Goal: Task Accomplishment & Management: Complete application form

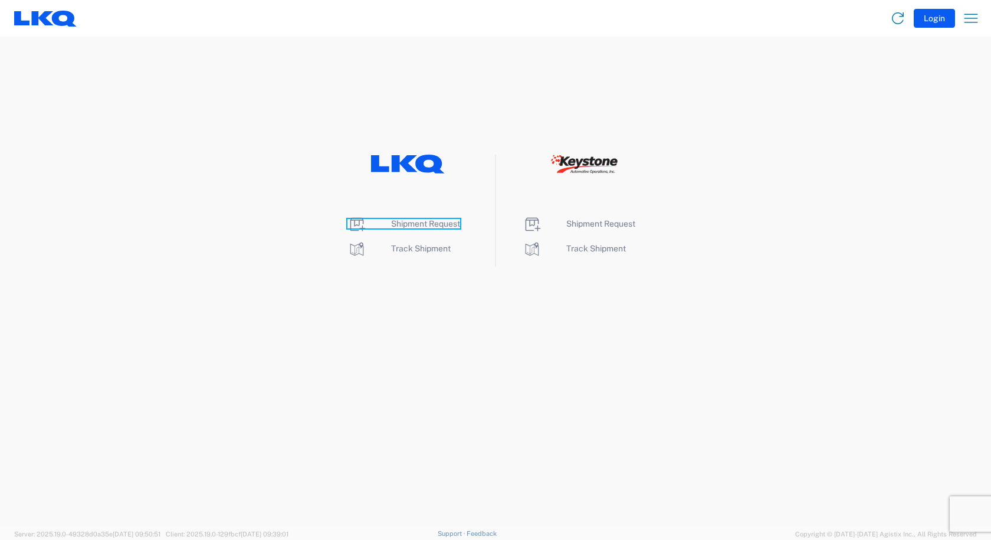
click at [427, 226] on span "Shipment Request" at bounding box center [425, 223] width 69 height 9
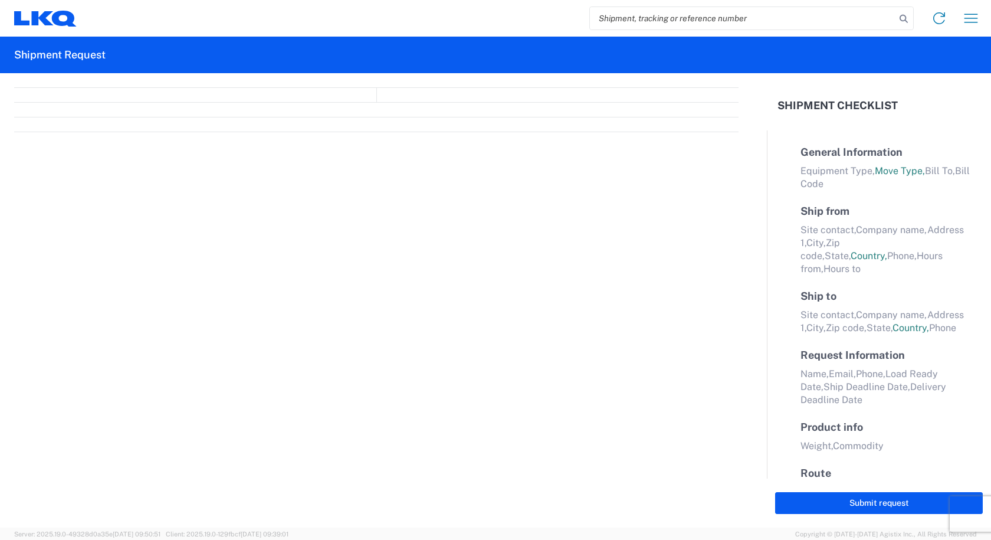
select select "FULL"
select select "LBS"
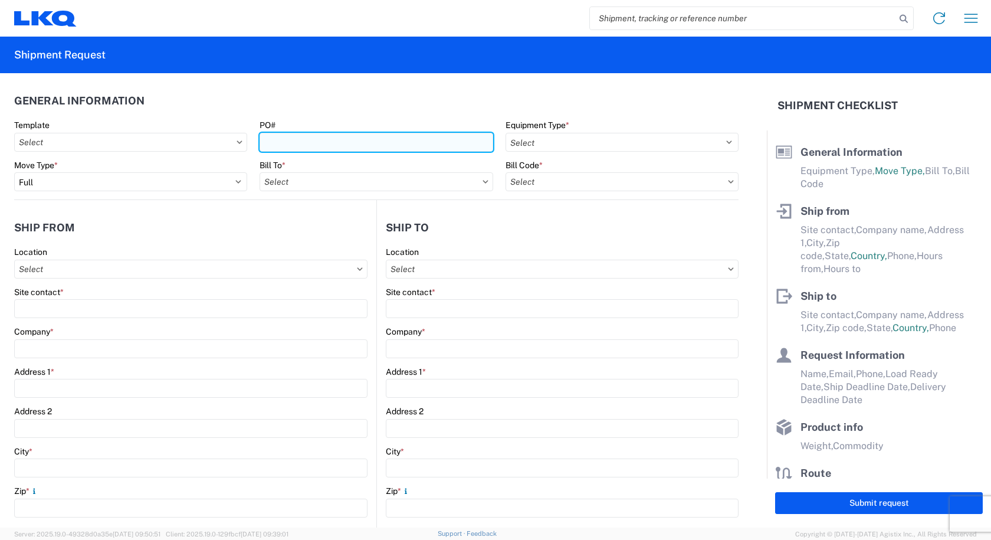
click at [346, 141] on input "PO#" at bounding box center [376, 142] width 233 height 19
type input "PWR#129700,129701,129704,129697,129696,129687"
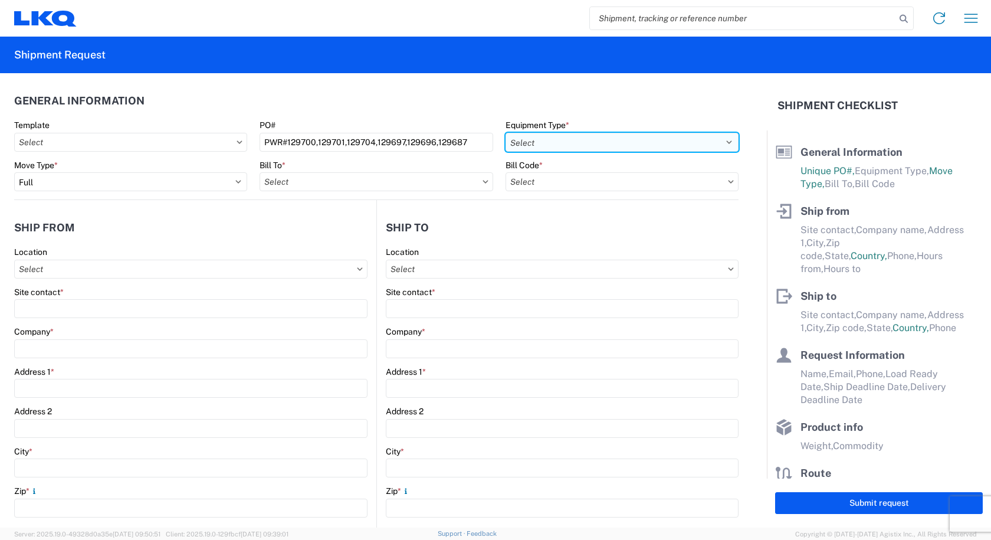
click at [599, 141] on select "Select 53’ Dry Van Flatbed Dropdeck (van) Lowboy (flatbed) Rail" at bounding box center [622, 142] width 233 height 19
select select "STDV"
click at [506, 133] on select "Select 53’ Dry Van Flatbed Dropdeck (van) Lowboy (flatbed) Rail" at bounding box center [622, 142] width 233 height 19
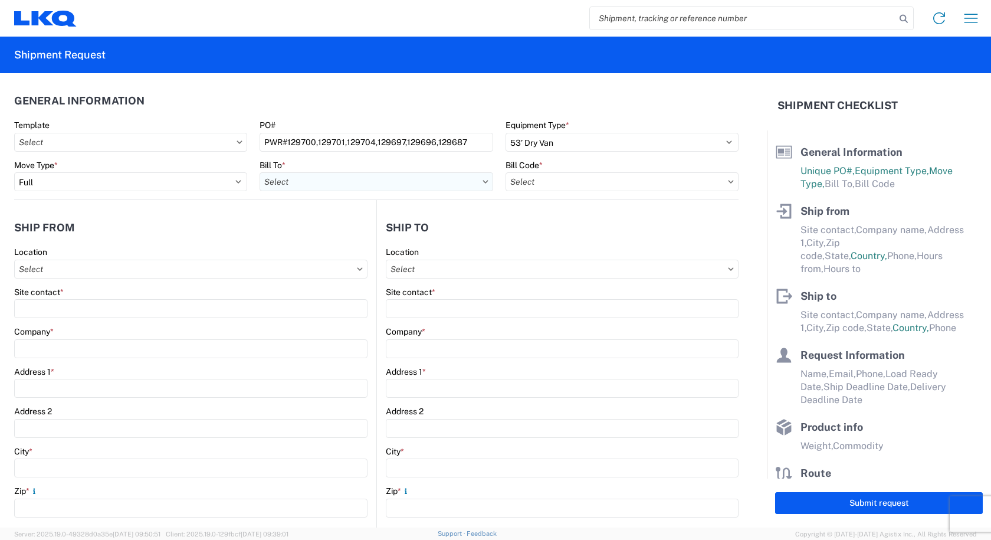
click at [374, 179] on input "text" at bounding box center [376, 181] width 233 height 19
type input "3238"
click at [299, 234] on div "3238 - Huntington IDC" at bounding box center [363, 234] width 207 height 19
type input "3238 - Huntington IDC"
click at [544, 178] on input "text" at bounding box center [622, 181] width 233 height 19
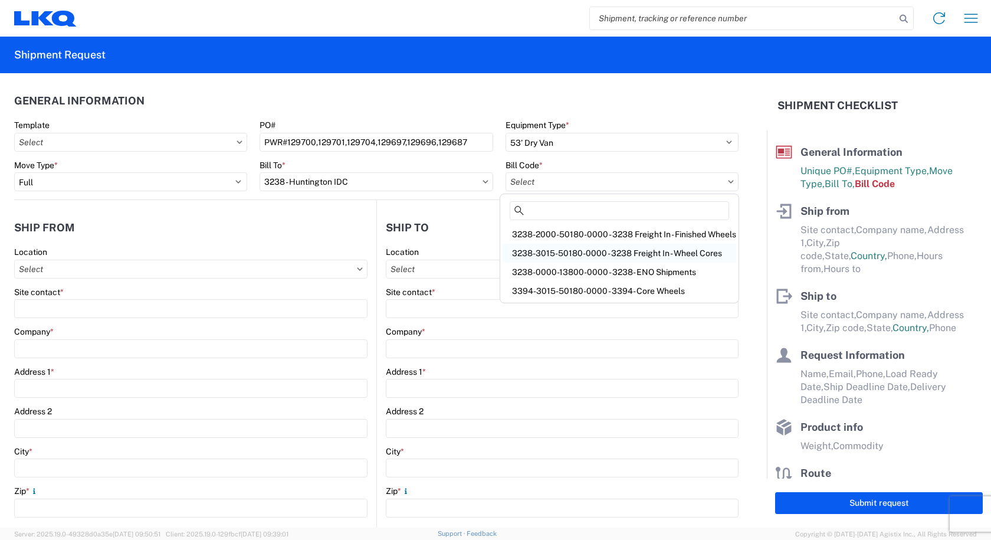
drag, startPoint x: 548, startPoint y: 252, endPoint x: 539, endPoint y: 253, distance: 8.3
click at [547, 252] on div "3238-3015-50180-0000 - 3238 Freight In - Wheel Cores" at bounding box center [620, 253] width 234 height 19
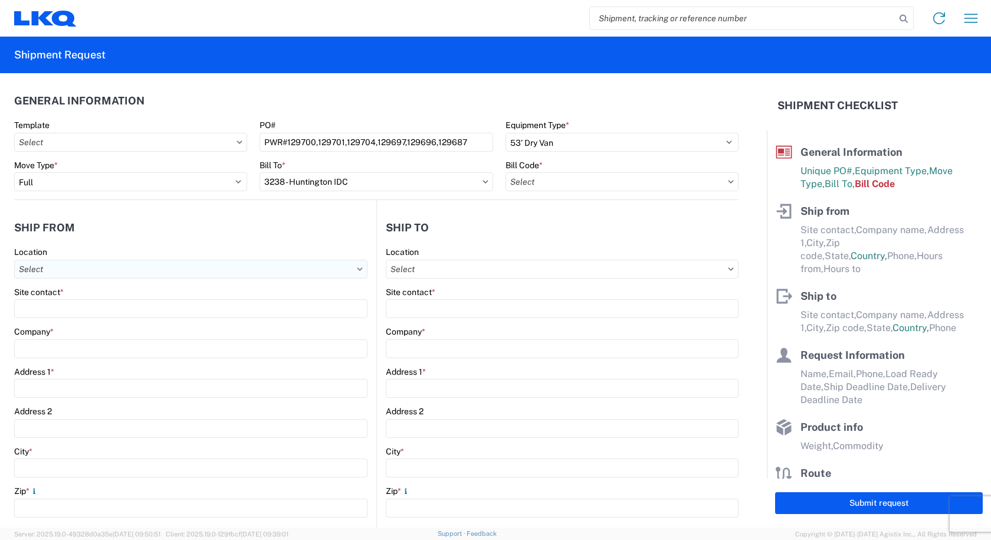
type input "3238-3015-50180-0000 - 3238 Freight In - Wheel Cores"
click at [61, 267] on input "text" at bounding box center [190, 269] width 353 height 19
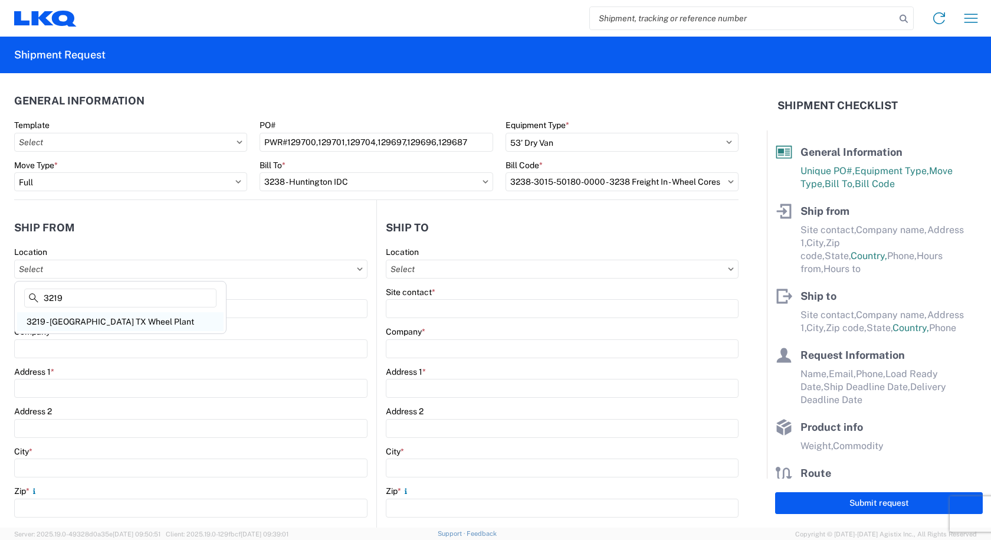
type input "3219"
click at [48, 325] on div "3219 - [GEOGRAPHIC_DATA] TX Wheel Plant" at bounding box center [120, 321] width 207 height 19
type input "3219 - [GEOGRAPHIC_DATA] TX Wheel Plant"
type input "LKQ Corporation"
type input "[STREET_ADDRESS]"
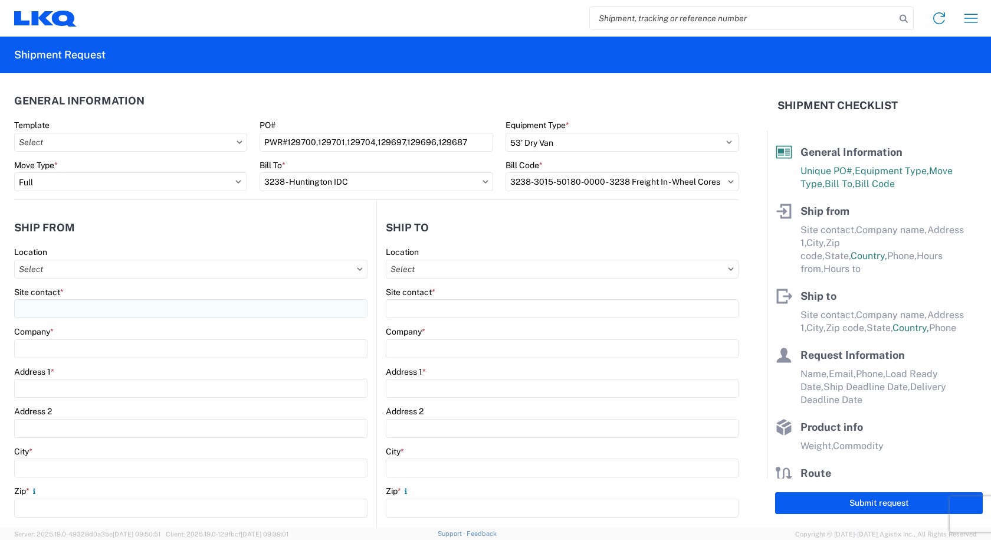
type input "[PERSON_NAME]"
type input "75141"
select select "[GEOGRAPHIC_DATA]"
select select "US"
type input "[PHONE_NUMBER]"
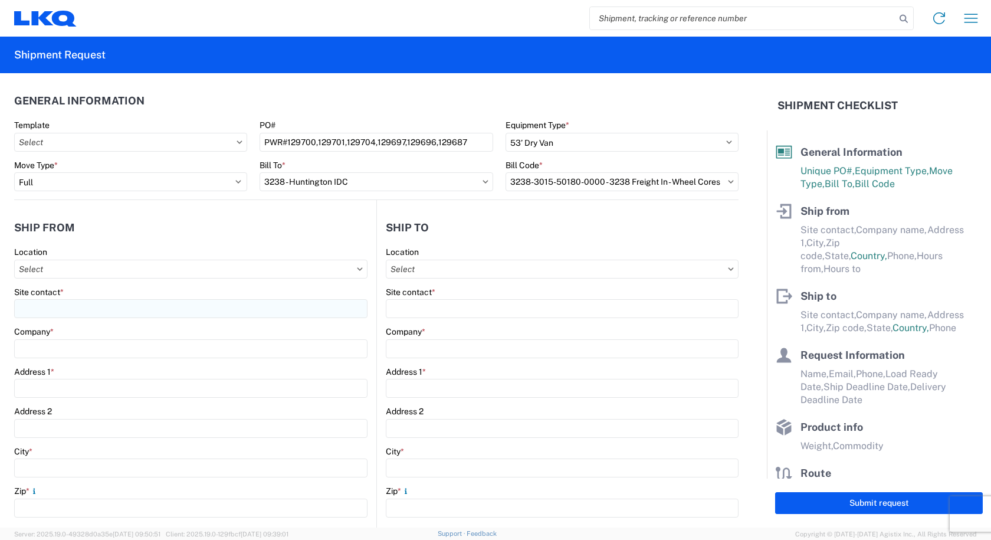
type input "07:00"
type input "16:00"
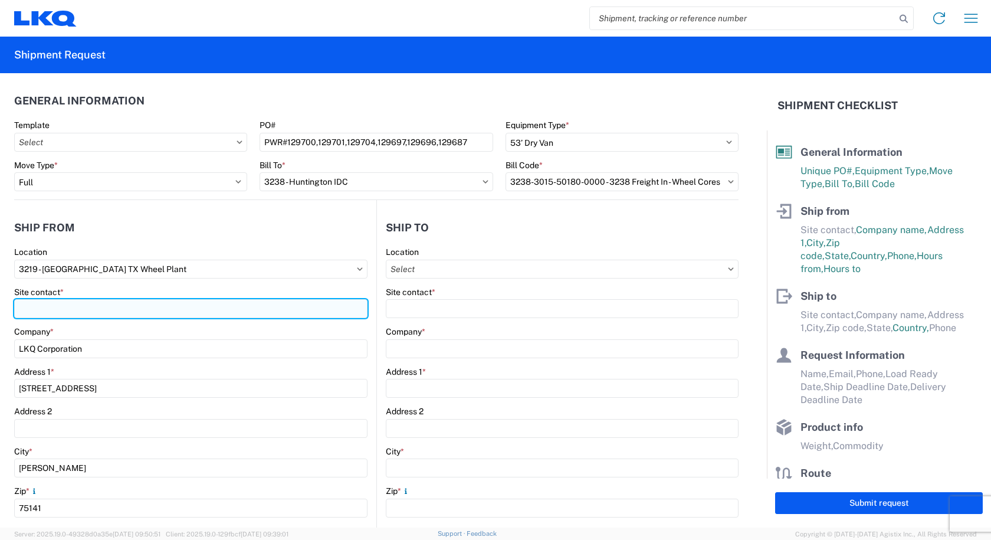
click at [40, 307] on input "Site contact *" at bounding box center [190, 308] width 353 height 19
type input "[PERSON_NAME]"
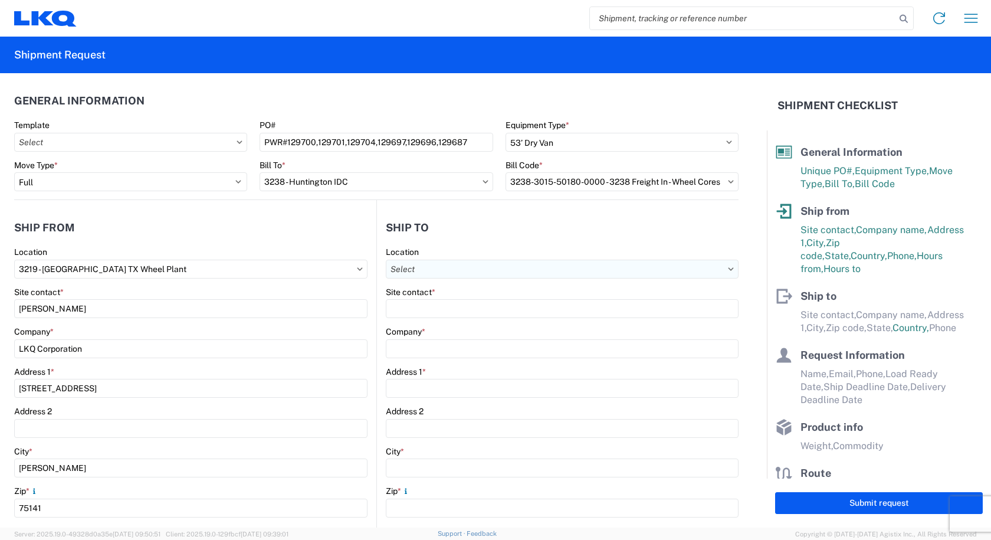
click at [422, 270] on input "text" at bounding box center [562, 269] width 353 height 19
type input "3238"
click at [425, 317] on div "3238 - Huntington IDC" at bounding box center [488, 321] width 207 height 19
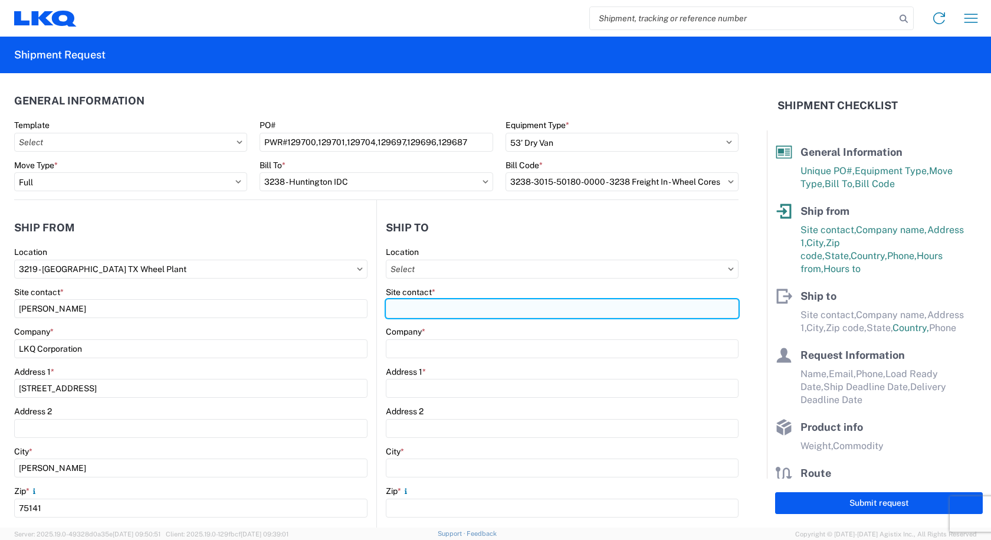
click at [423, 310] on input "Site contact *" at bounding box center [562, 308] width 353 height 19
type input "3238 - Huntington IDC"
type input "LKQ Corporation"
type input "[STREET_ADDRESS]"
type input "Huntington"
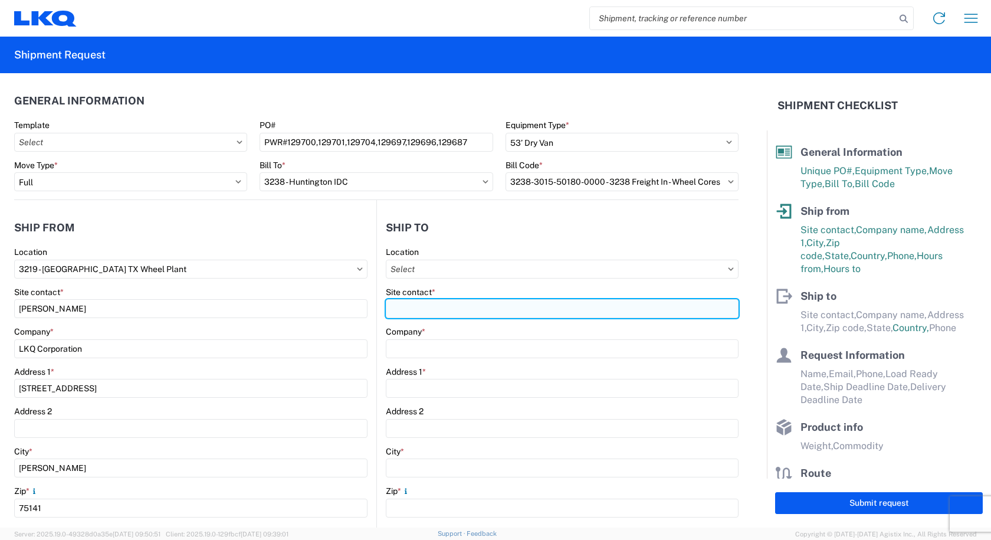
type input "46750"
type input "CA"
select select "US"
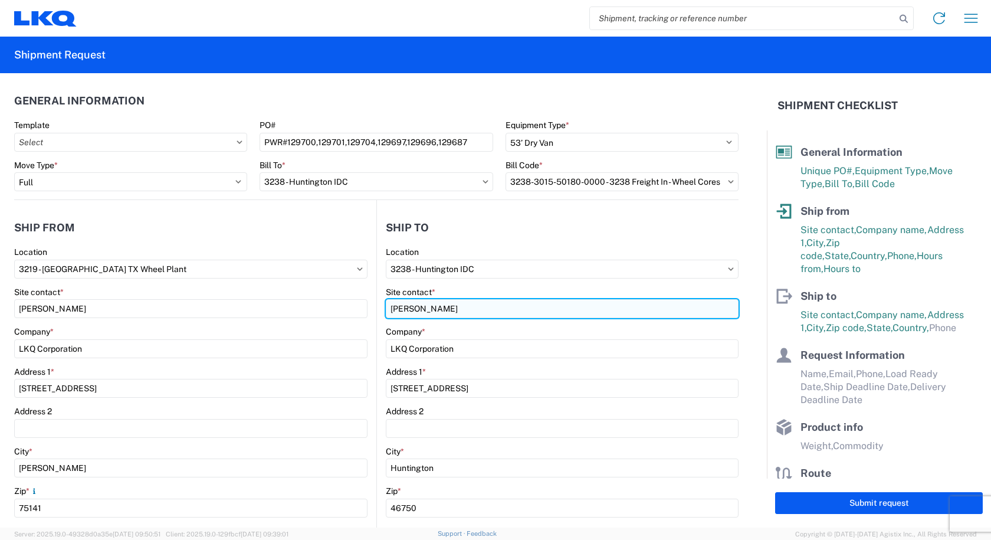
scroll to position [236, 0]
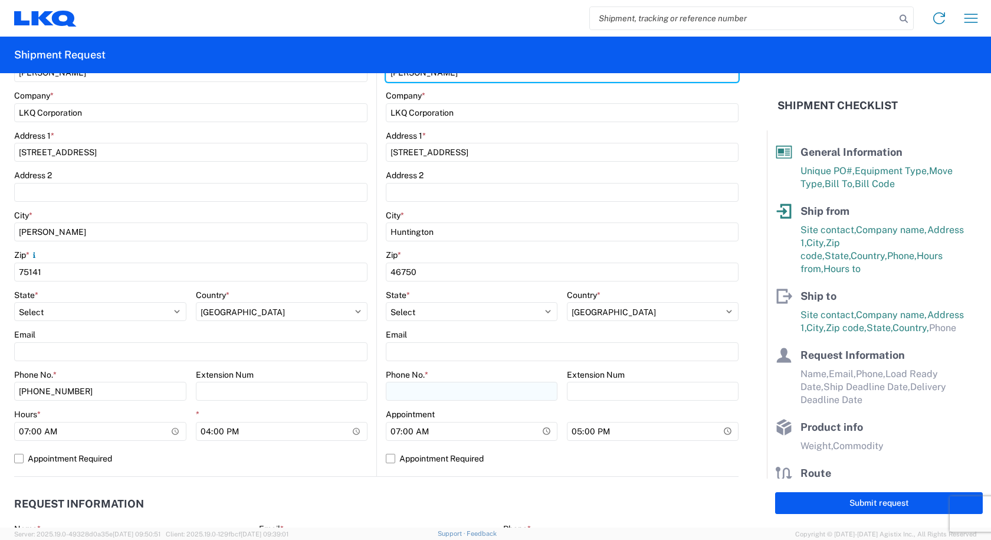
type input "[PERSON_NAME]"
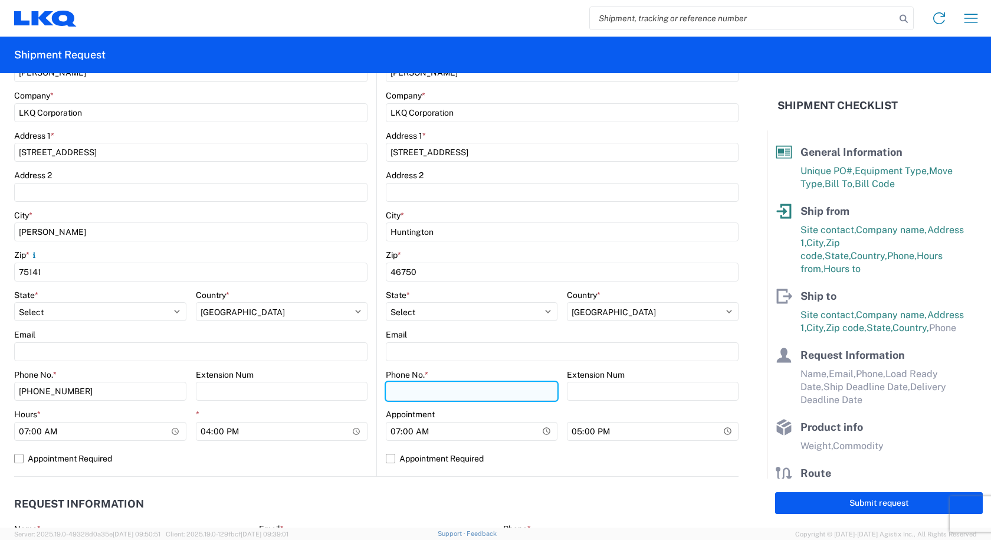
click at [434, 388] on input "Phone No. *" at bounding box center [472, 391] width 172 height 19
type input "[PHONE_NUMBER]"
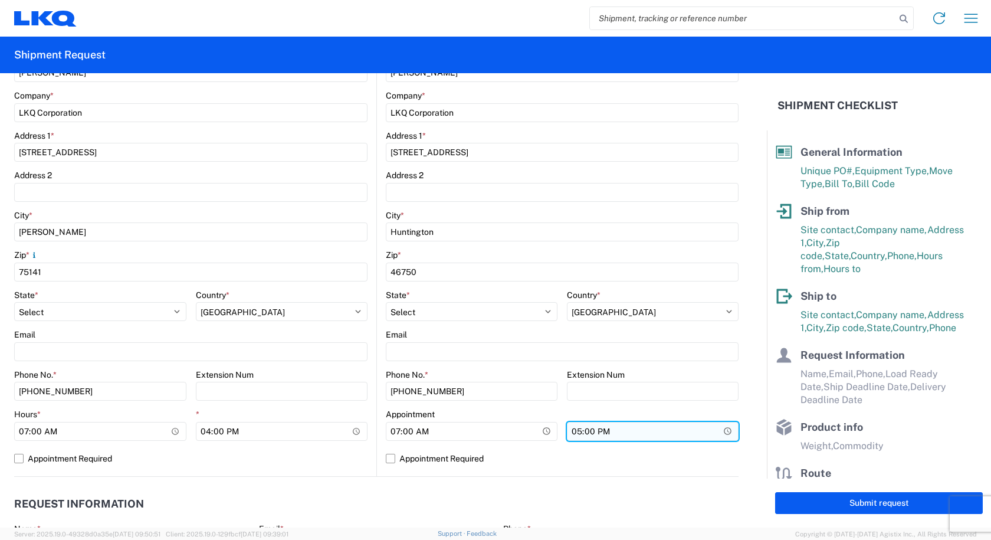
click at [568, 435] on input "17:00" at bounding box center [653, 431] width 172 height 19
type input "15:00"
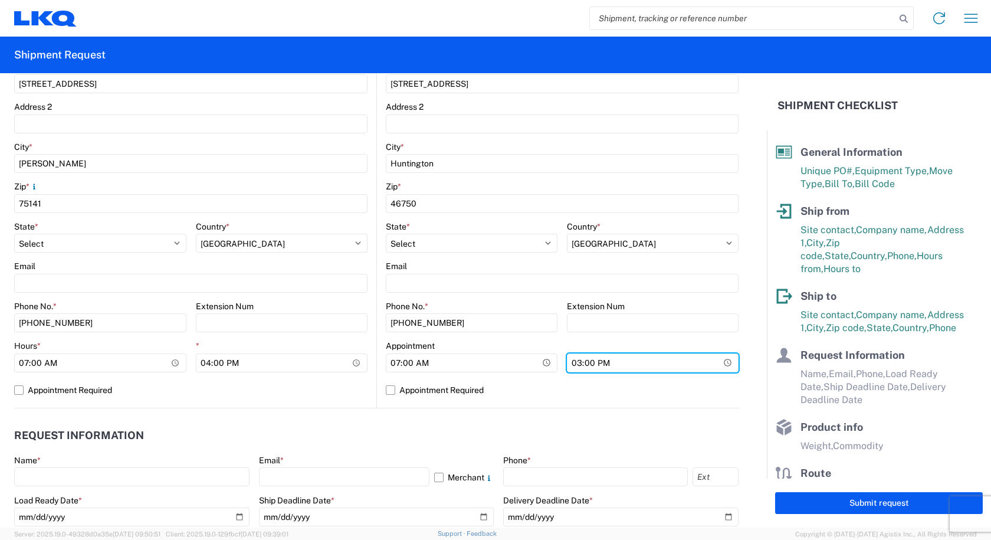
scroll to position [413, 0]
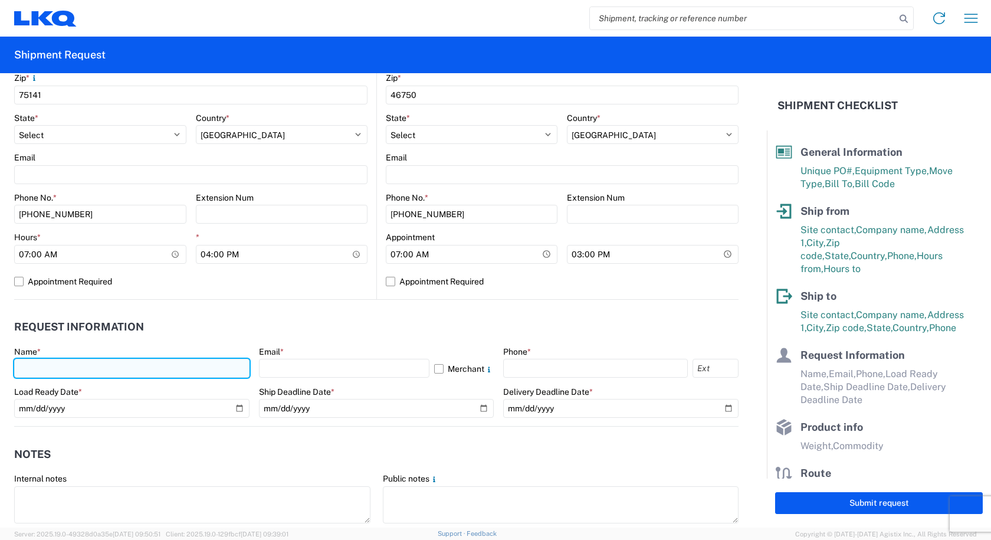
click at [112, 370] on input "text" at bounding box center [131, 368] width 235 height 19
type input "[PERSON_NAME]"
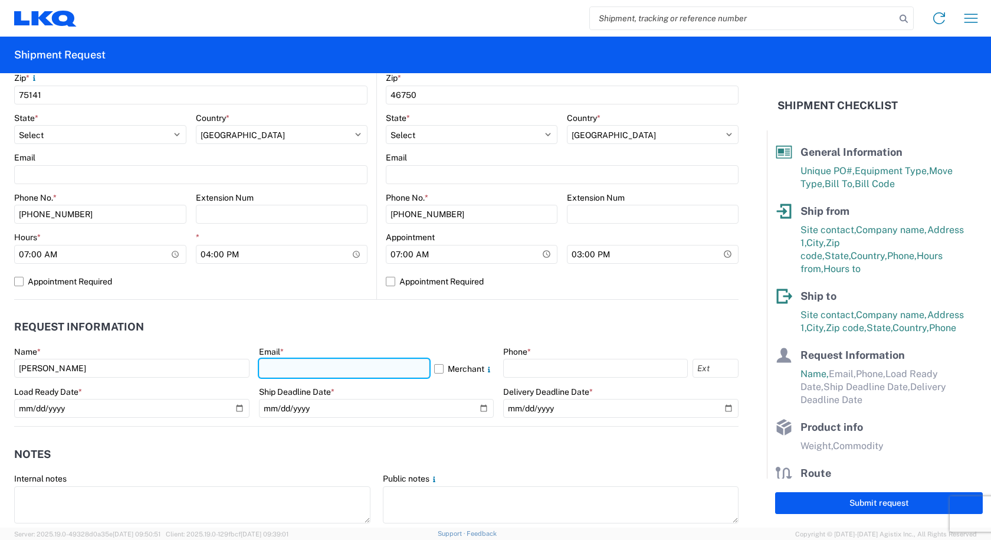
click at [354, 366] on input "text" at bounding box center [344, 368] width 171 height 19
type input "[PERSON_NAME][EMAIL_ADDRESS][DOMAIN_NAME]"
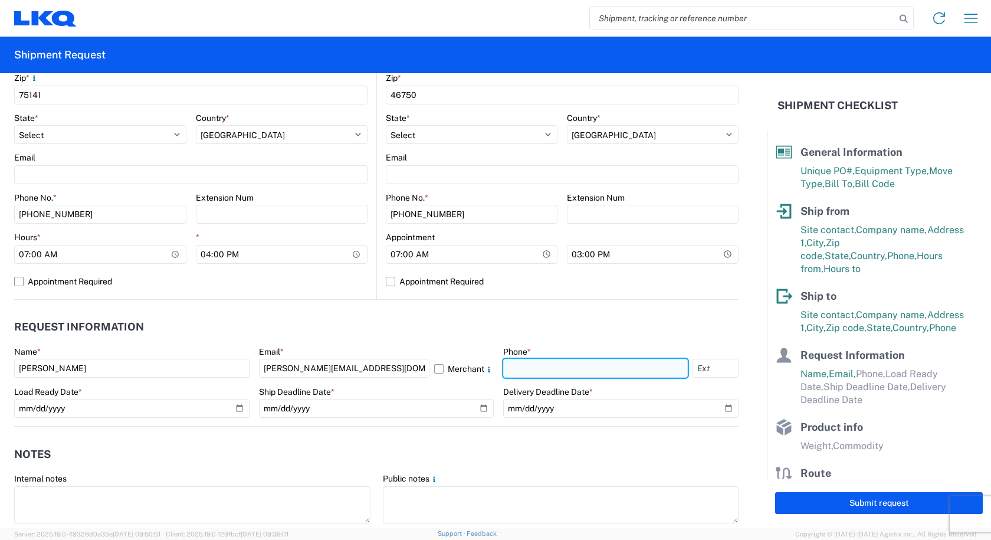
click at [541, 369] on input "text" at bounding box center [595, 368] width 185 height 19
type input "[PHONE_NUMBER]"
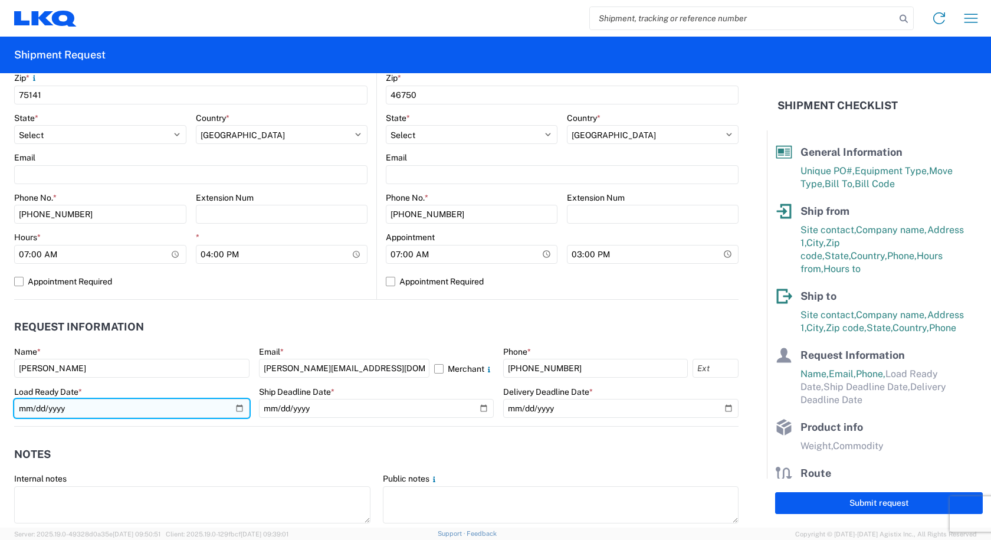
click at [232, 405] on input "date" at bounding box center [131, 408] width 235 height 19
type input "[DATE]"
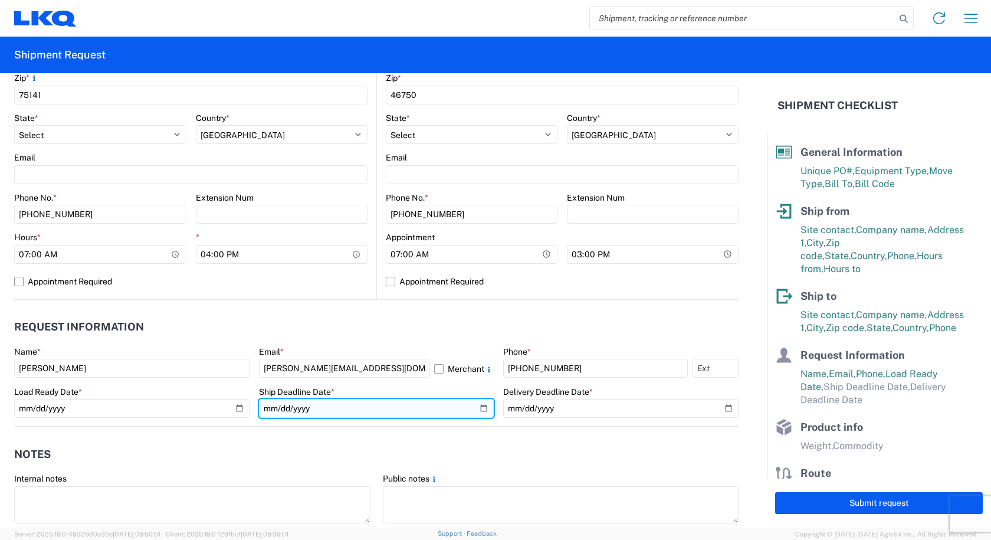
click at [418, 408] on input "date" at bounding box center [376, 408] width 235 height 19
click at [477, 408] on input "date" at bounding box center [376, 408] width 235 height 19
type input "[DATE]"
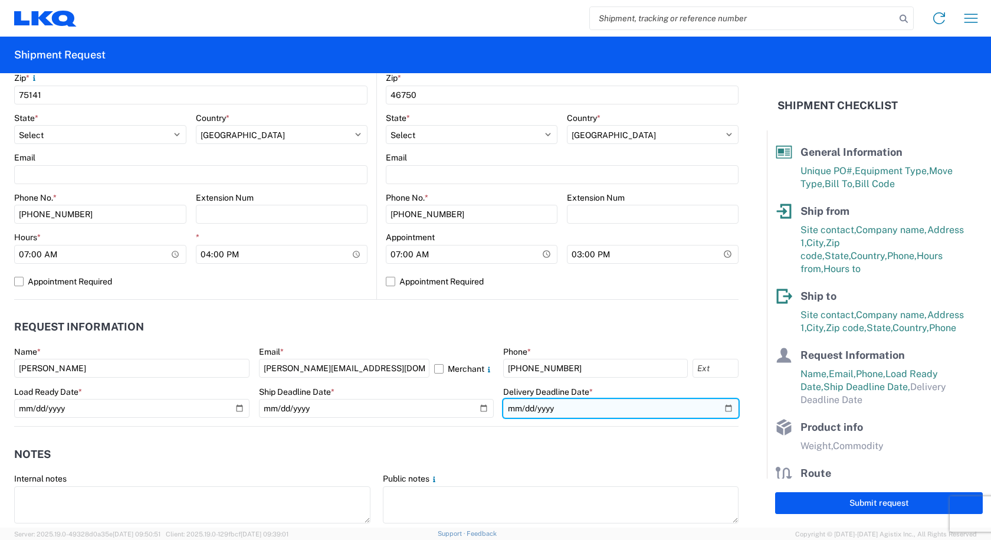
click at [708, 406] on input "date" at bounding box center [620, 408] width 235 height 19
click at [718, 406] on input "date" at bounding box center [620, 408] width 235 height 19
type input "[DATE]"
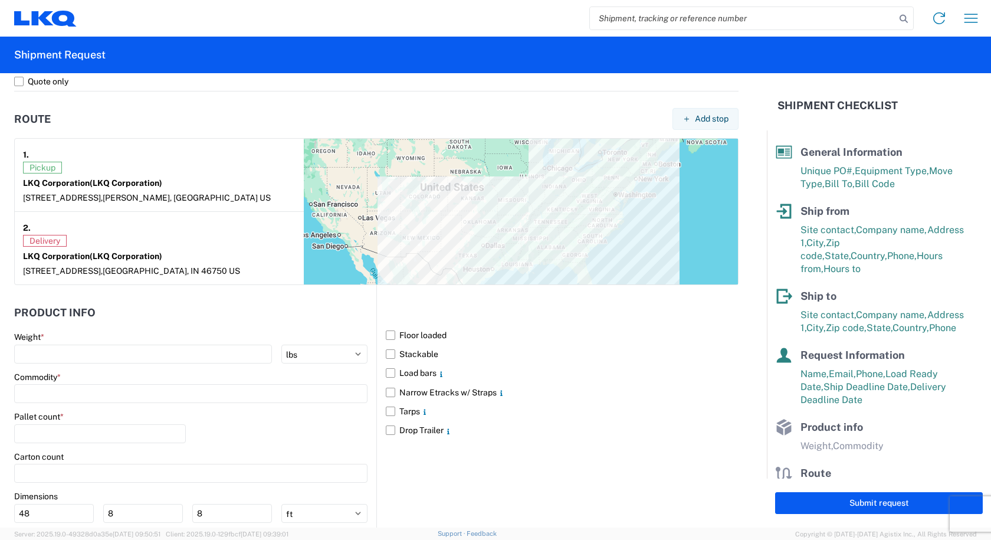
scroll to position [885, 0]
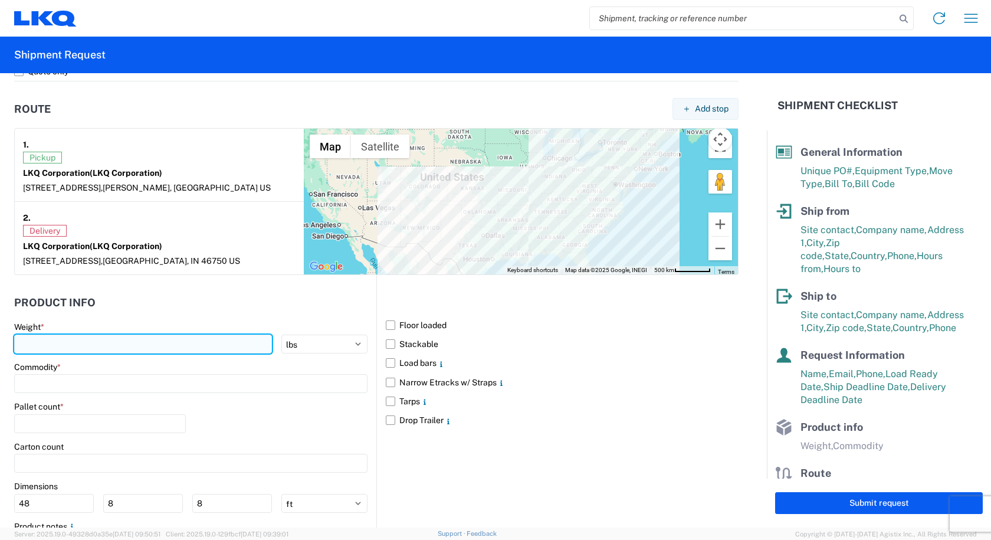
click at [73, 341] on input "number" at bounding box center [143, 344] width 258 height 19
type input "30000"
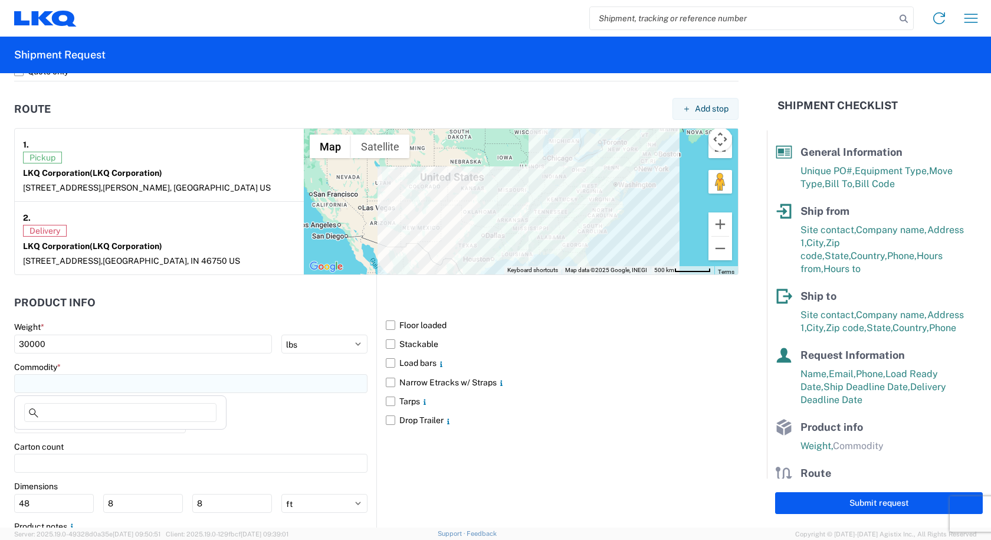
click at [69, 379] on input at bounding box center [190, 383] width 353 height 19
type input "W"
click at [84, 433] on div "Wheels - Stacked & Palletized" at bounding box center [120, 436] width 207 height 19
type input "Wheels - Stacked & Palletized"
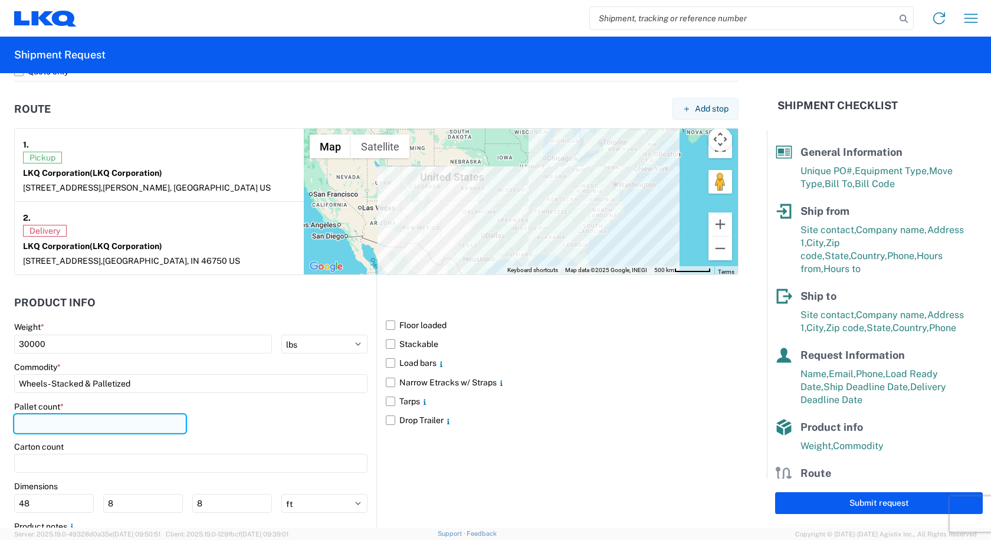
click at [81, 433] on input "number" at bounding box center [100, 423] width 172 height 19
type input "24"
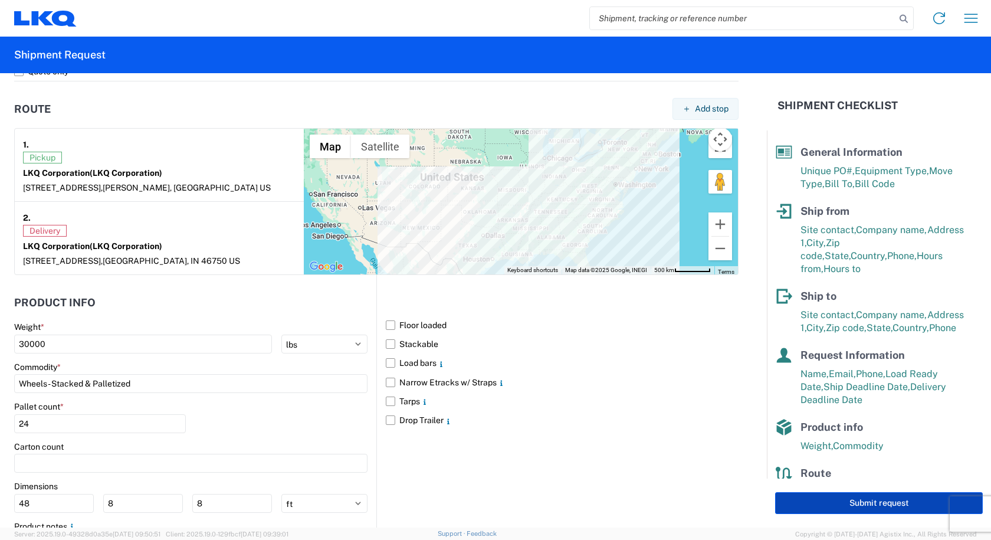
click at [789, 495] on button "Submit request" at bounding box center [879, 503] width 208 height 22
select select "[GEOGRAPHIC_DATA]"
select select "US"
